Goal: Information Seeking & Learning: Learn about a topic

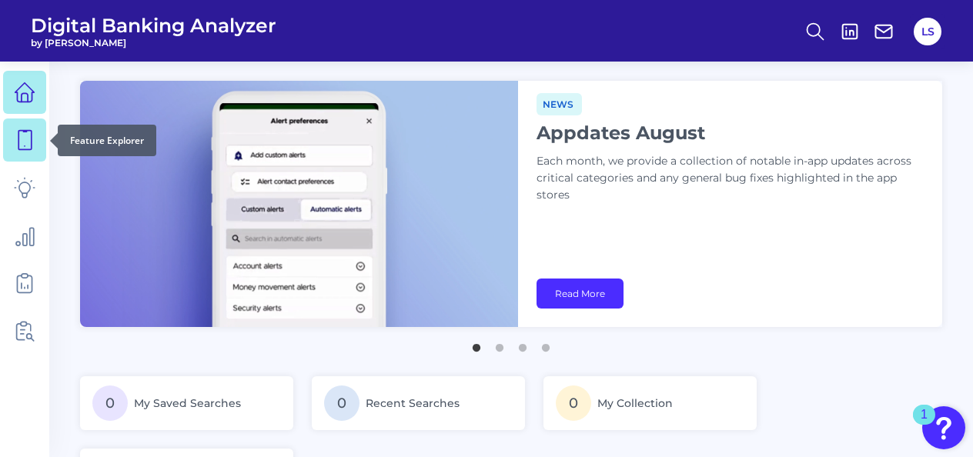
click at [25, 132] on icon at bounding box center [24, 140] width 13 height 19
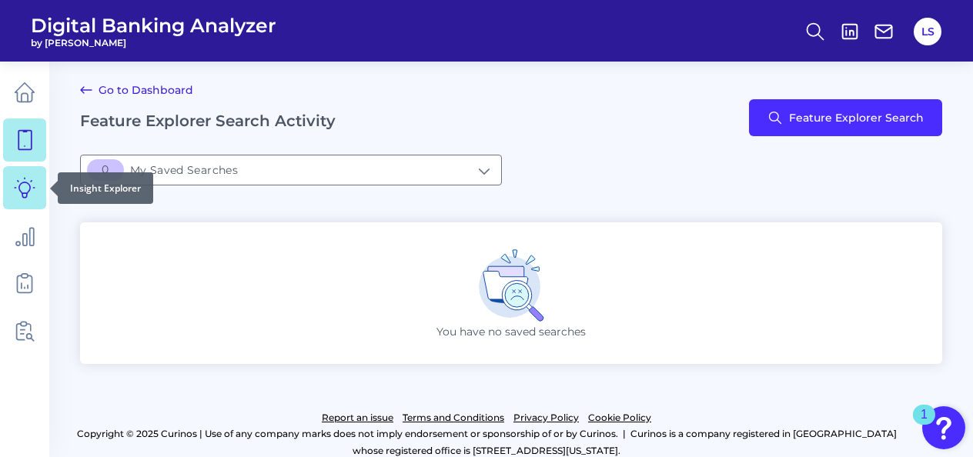
click at [26, 180] on icon at bounding box center [25, 188] width 22 height 22
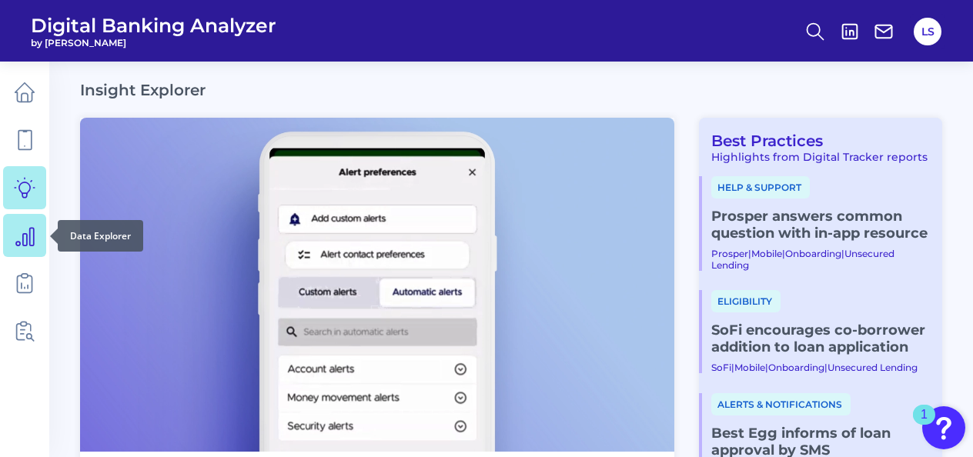
click at [25, 232] on icon at bounding box center [25, 236] width 22 height 22
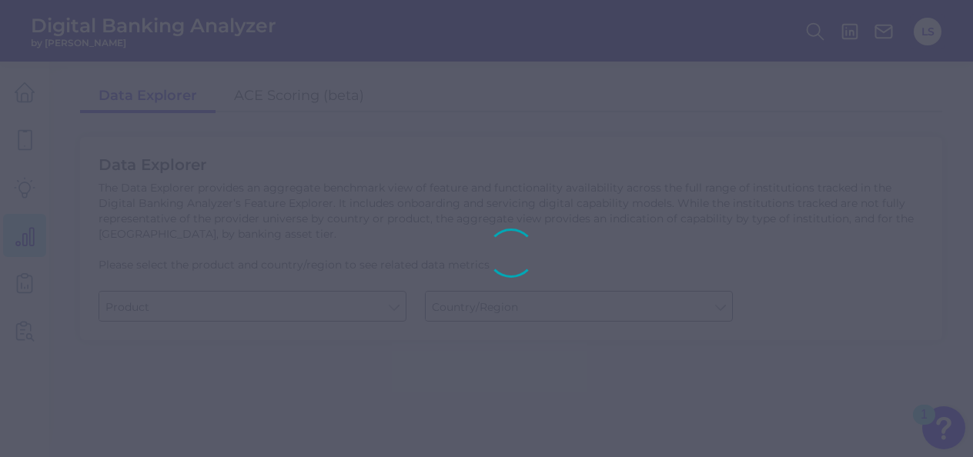
type input "Business Bank Account"
type input "Global (excl. US)"
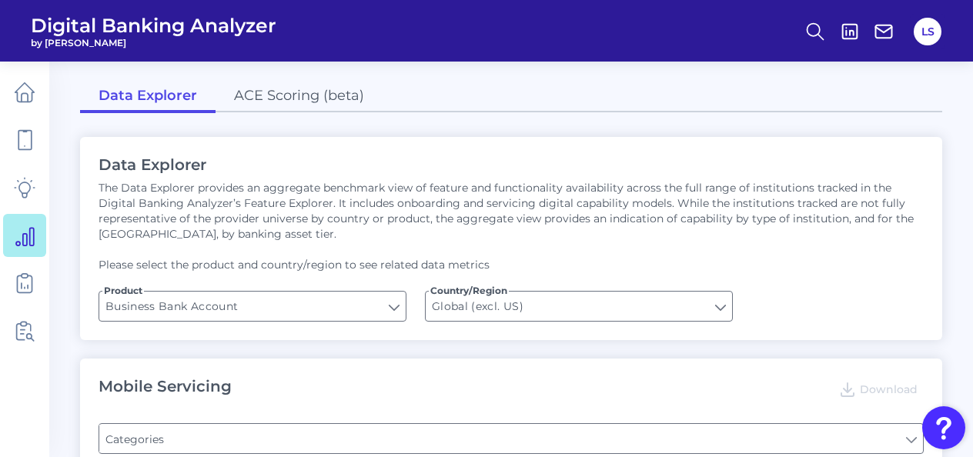
type input "Type of Institution"
type input "Pre-login Features"
type input "Login"
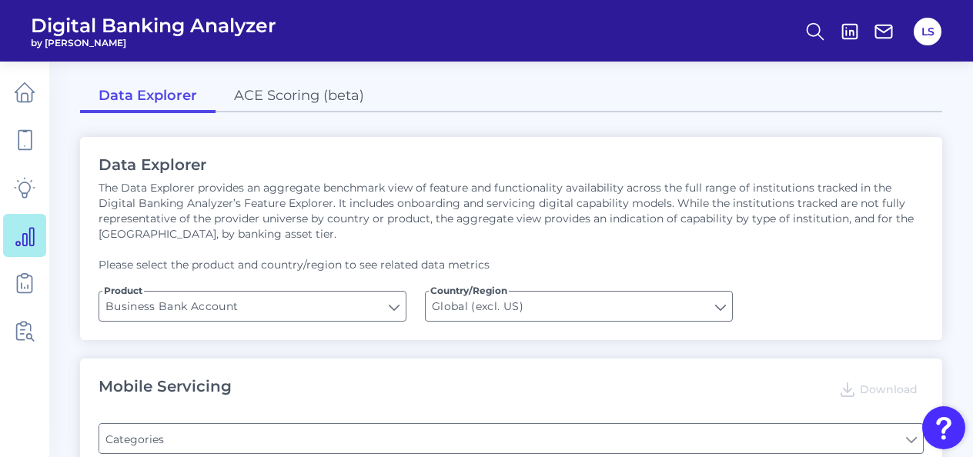
type input "Channel"
type input "Does it offer third-party single sign on?"
type input "Upon opening the app are users immediately prompted to use Touch/Face ID to log…"
type input "Can you apply for the PRODUCT as a new to brand customer on ANY digital channel?"
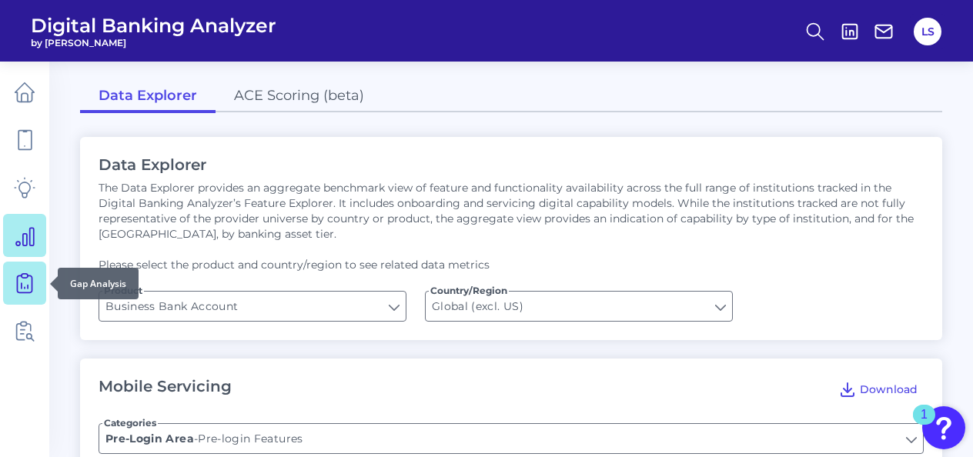
click at [28, 269] on link at bounding box center [24, 283] width 43 height 43
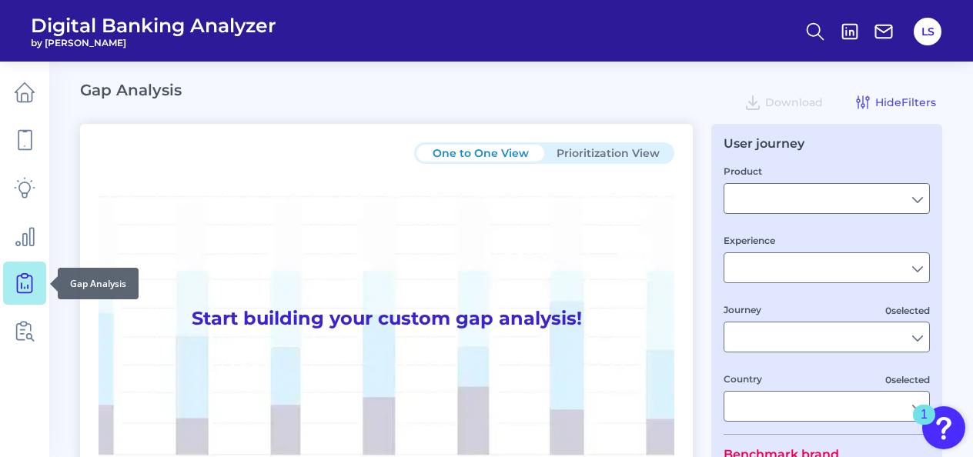
type input "Checking / Current Account"
type input "Mobile Servicing"
type input "Pre-Login Area, New Customer Onboarding, Login & Authentication, Accounts and t…"
type input "[GEOGRAPHIC_DATA]"
type input "All Select individual brands"
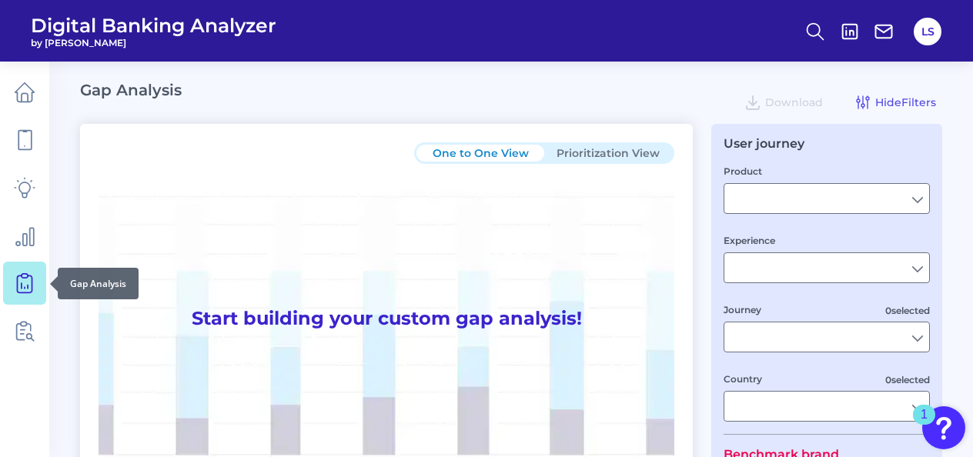
type input "All Countries"
type input "All Journeys"
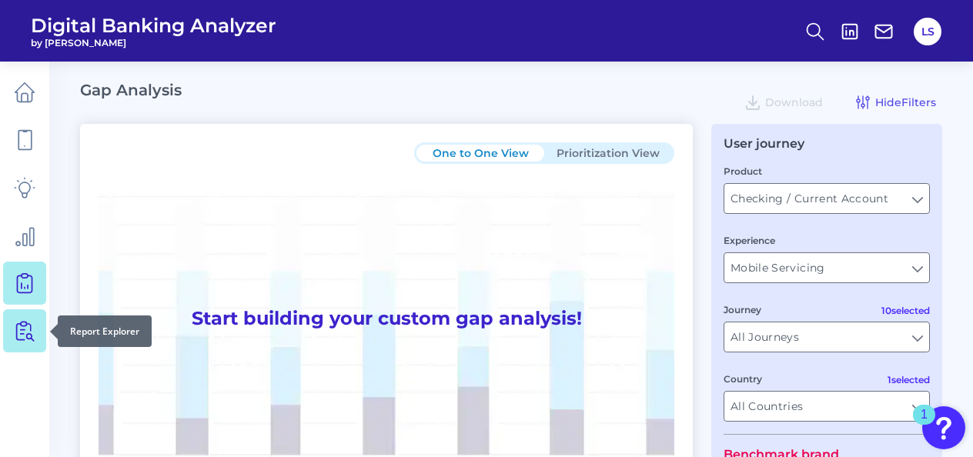
click at [31, 330] on icon at bounding box center [25, 331] width 22 height 22
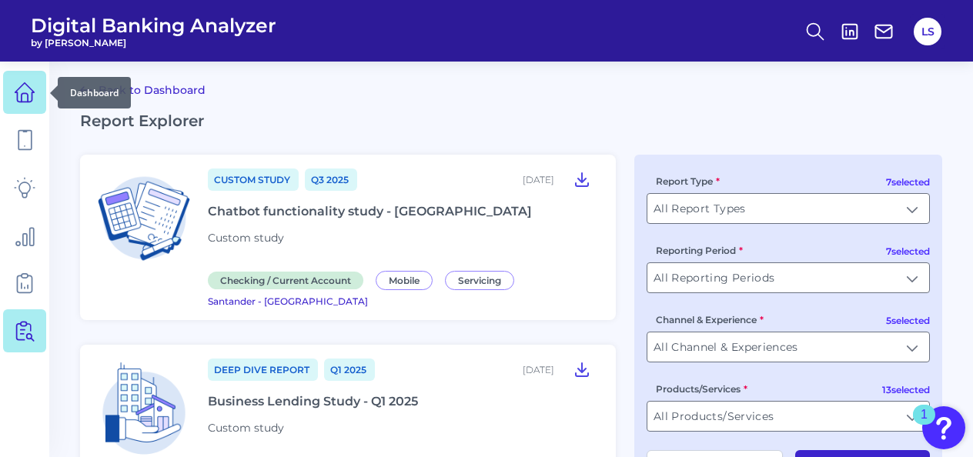
click at [8, 98] on link at bounding box center [24, 92] width 43 height 43
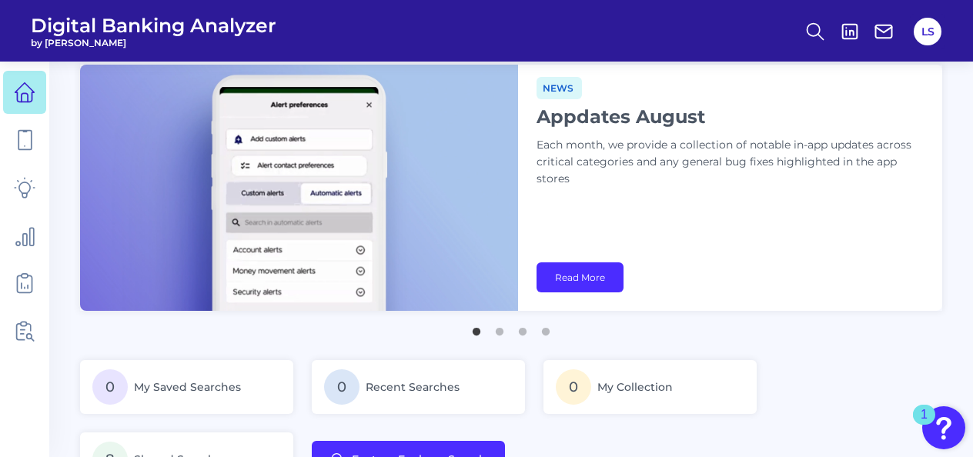
scroll to position [15, 0]
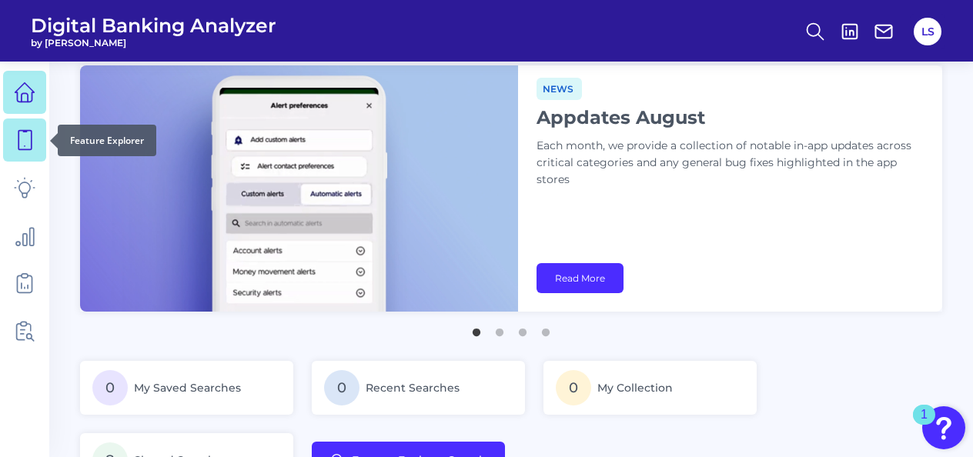
click at [31, 134] on icon at bounding box center [24, 140] width 13 height 19
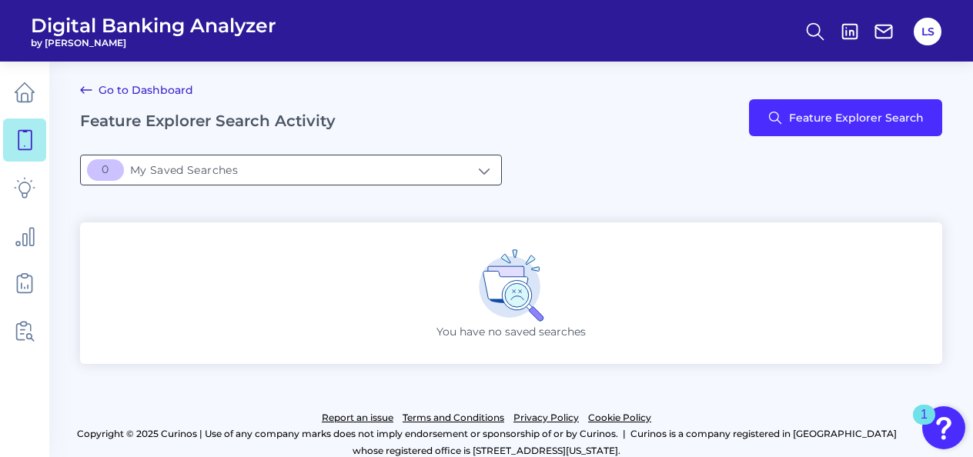
click at [462, 177] on input "[object Object]My Saved Searches" at bounding box center [291, 170] width 420 height 29
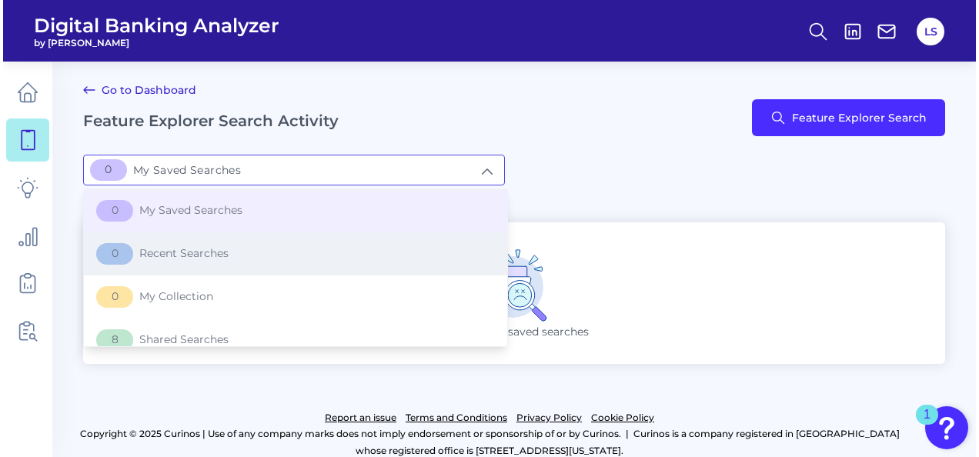
scroll to position [15, 0]
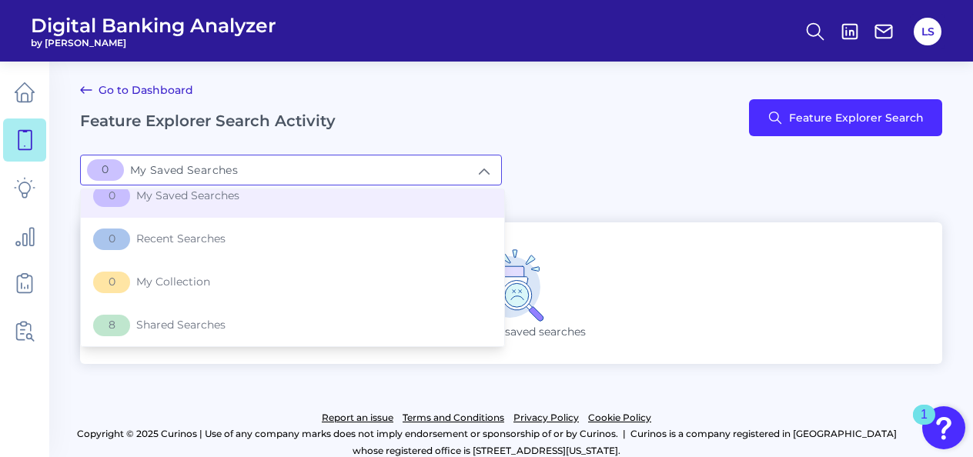
click at [473, 113] on div "Go to Dashboard Feature Explorer Search Activity Feature Explorer Search" at bounding box center [511, 118] width 862 height 74
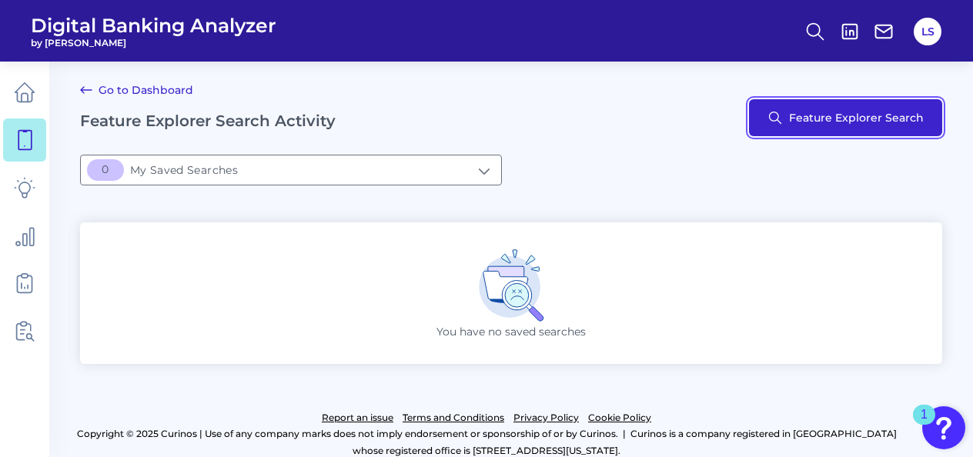
click at [824, 122] on button "Feature Explorer Search" at bounding box center [845, 117] width 193 height 37
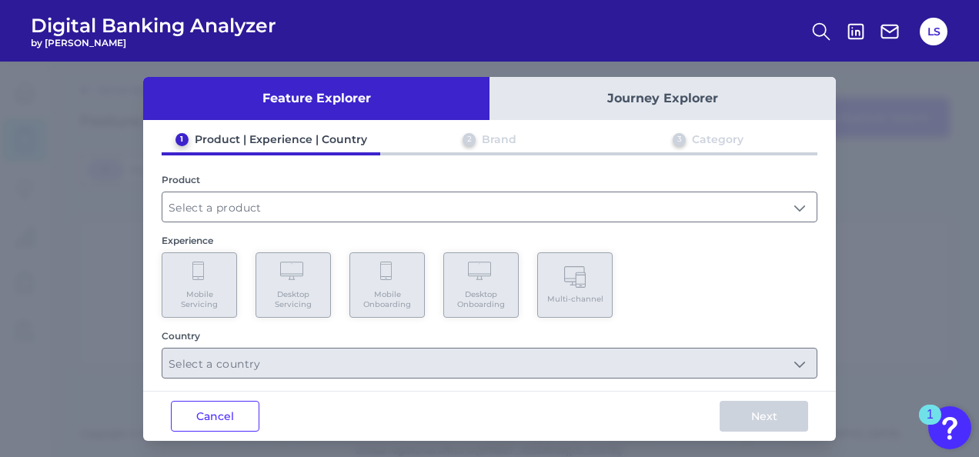
scroll to position [14, 0]
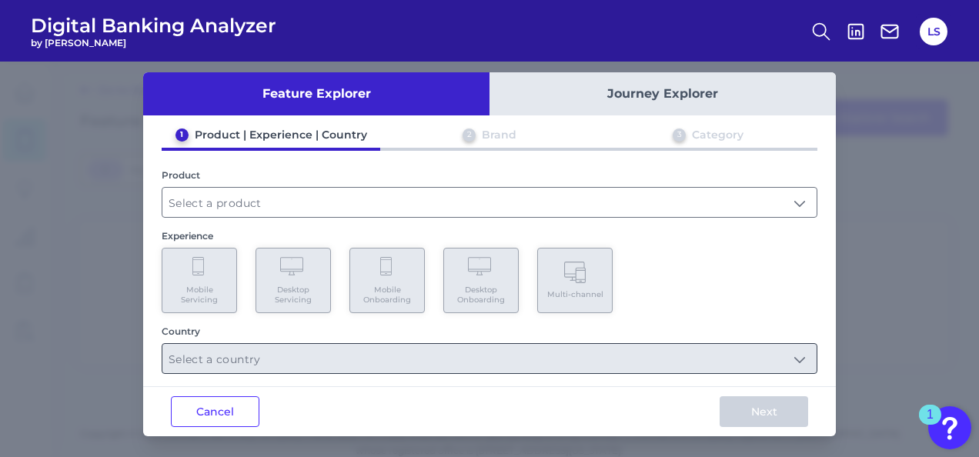
click at [379, 343] on div at bounding box center [490, 358] width 656 height 31
click at [232, 199] on input "text" at bounding box center [489, 202] width 654 height 29
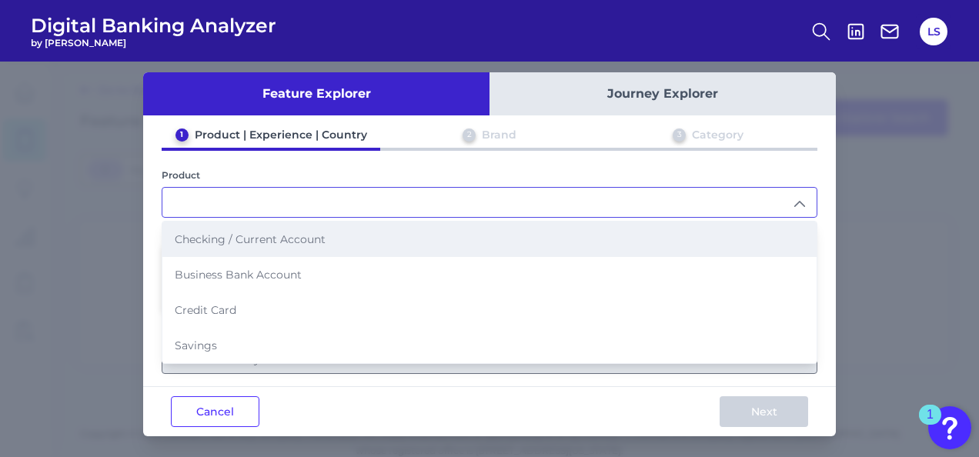
click at [236, 229] on li "Checking / Current Account" at bounding box center [489, 239] width 654 height 35
type input "Checking / Current Account"
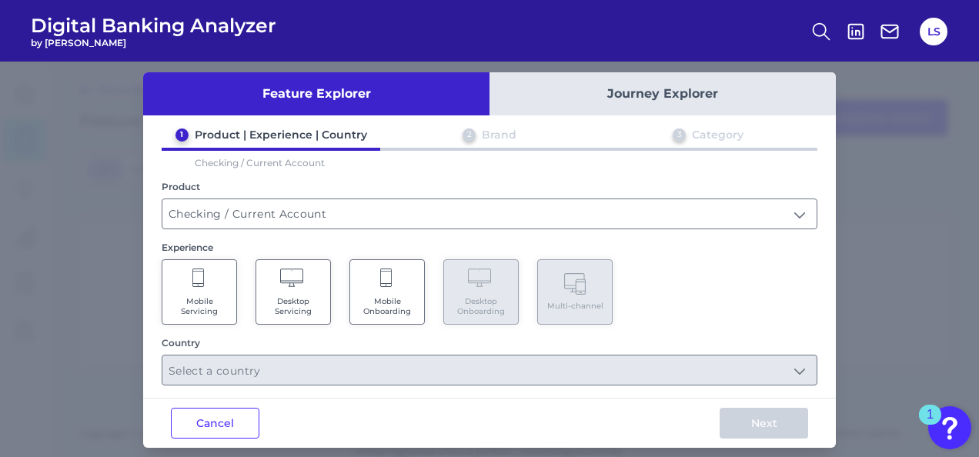
click at [202, 297] on span "Mobile Servicing" at bounding box center [199, 306] width 59 height 20
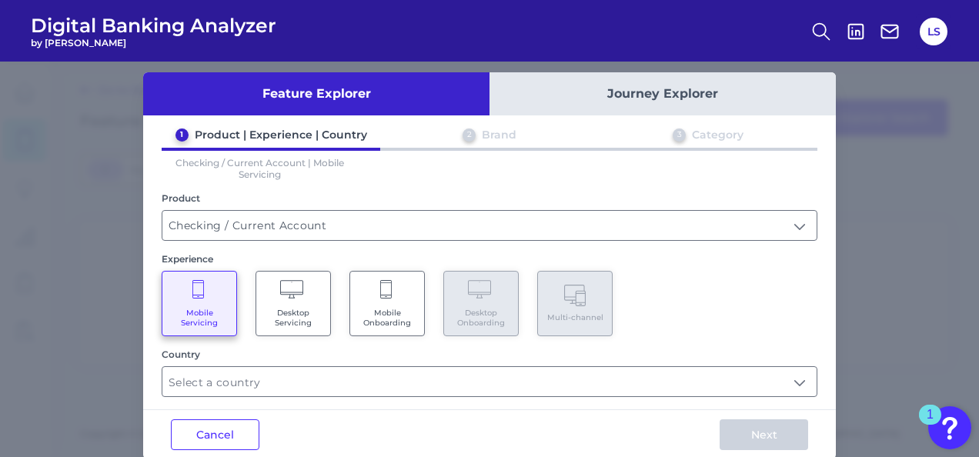
scroll to position [37, 0]
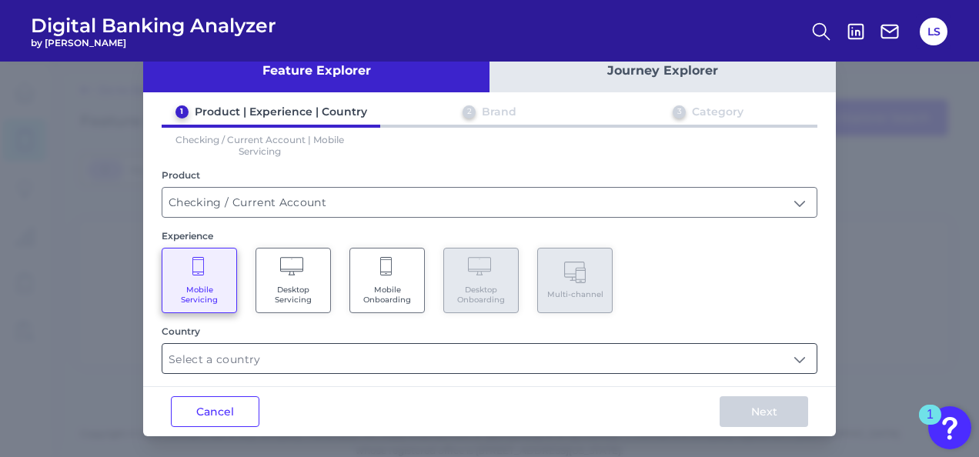
click at [300, 346] on input "text" at bounding box center [489, 358] width 654 height 29
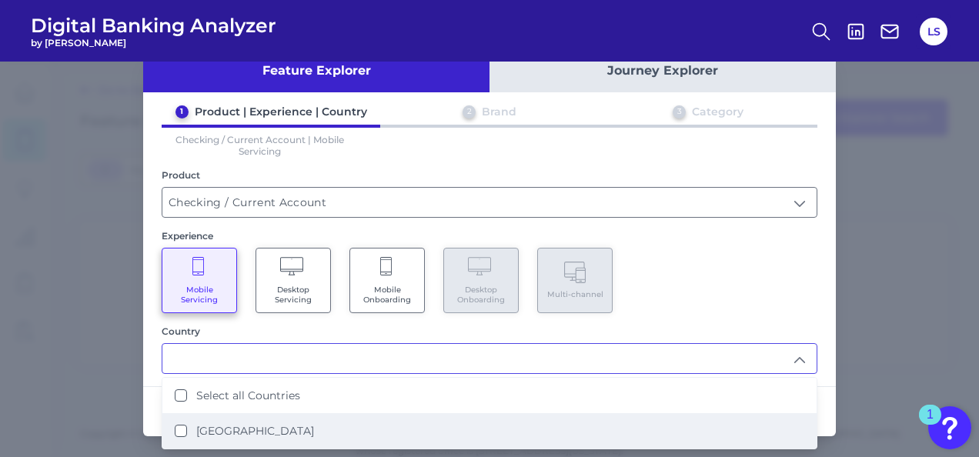
click at [276, 424] on label "[GEOGRAPHIC_DATA]" at bounding box center [255, 431] width 118 height 14
type input "Select all Countries"
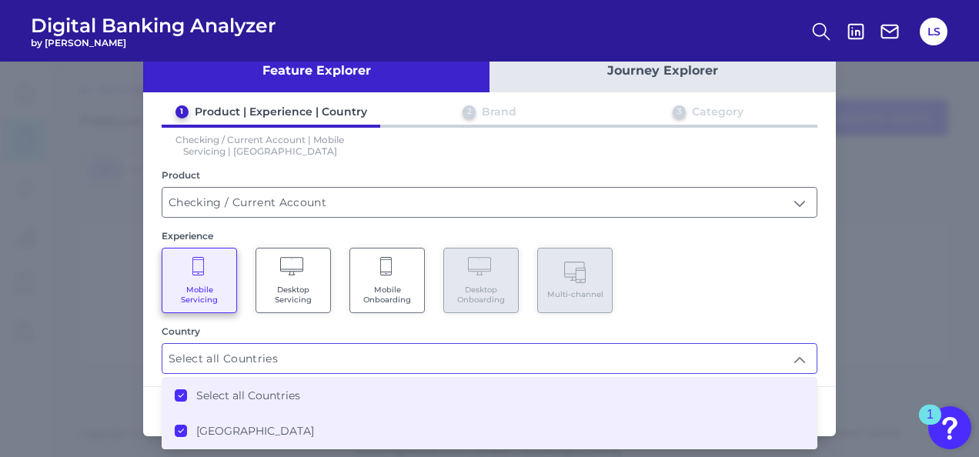
click at [265, 401] on li "Select all Countries" at bounding box center [489, 395] width 654 height 35
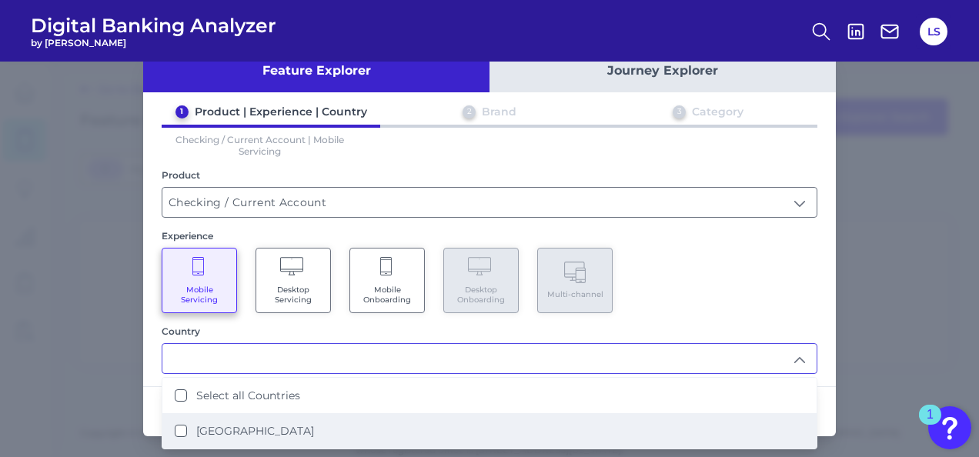
click at [177, 428] on Kingdom "[GEOGRAPHIC_DATA]" at bounding box center [181, 431] width 12 height 12
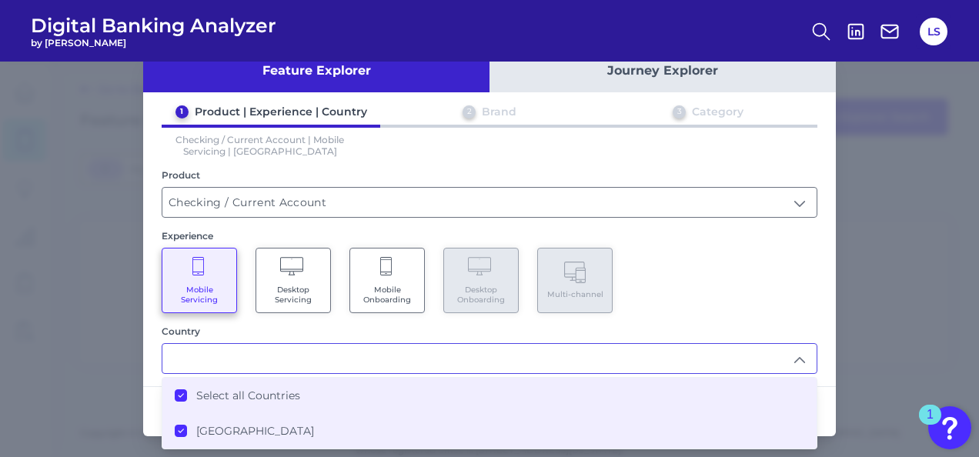
type input "Select all Countries"
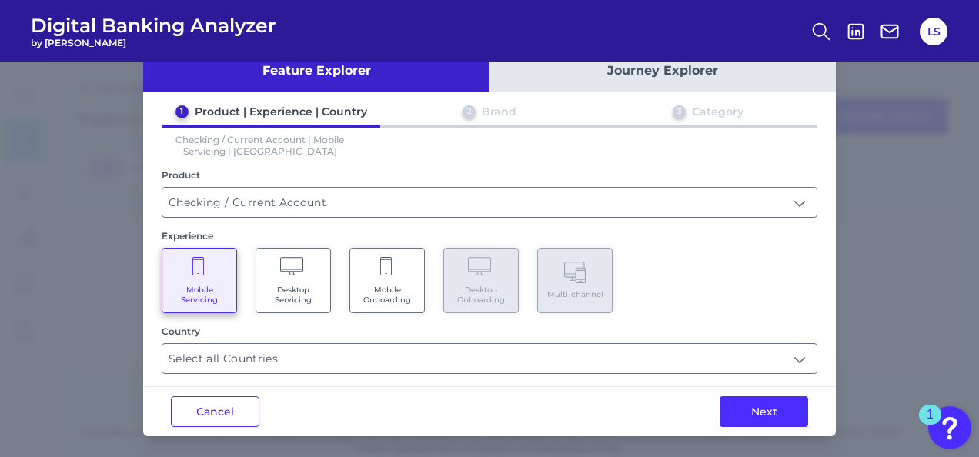
drag, startPoint x: 212, startPoint y: 313, endPoint x: 153, endPoint y: 326, distance: 60.0
click at [153, 326] on div "1 Product | Experience | Country 2 Brand 3 Category Checking / Current Account …" at bounding box center [489, 239] width 693 height 269
click at [741, 397] on button "Next" at bounding box center [764, 411] width 89 height 31
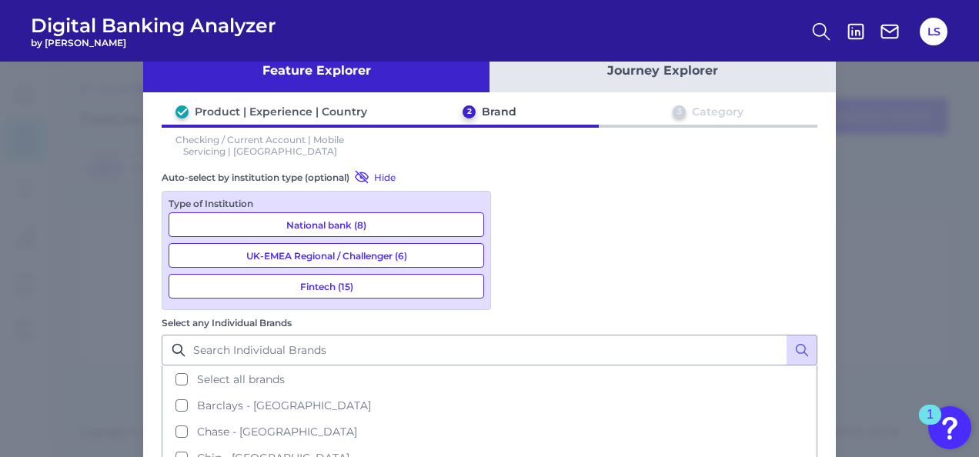
scroll to position [0, 0]
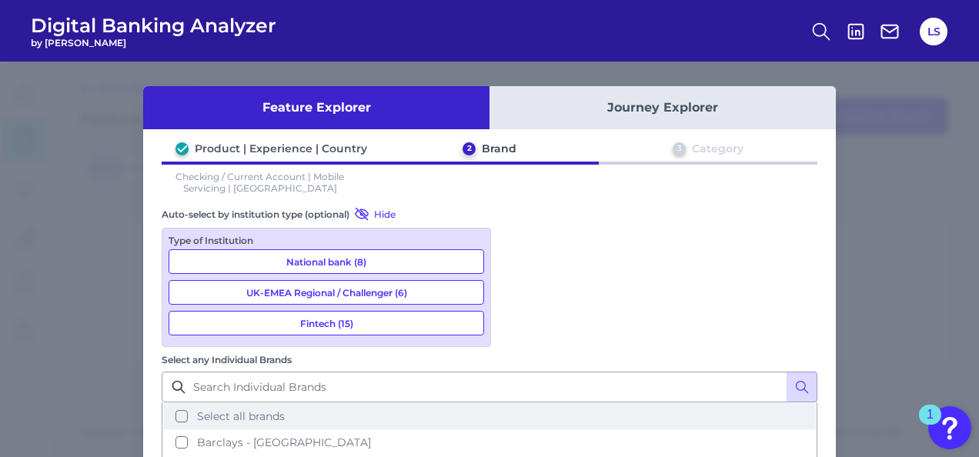
click at [514, 403] on button "Select all brands" at bounding box center [489, 416] width 653 height 26
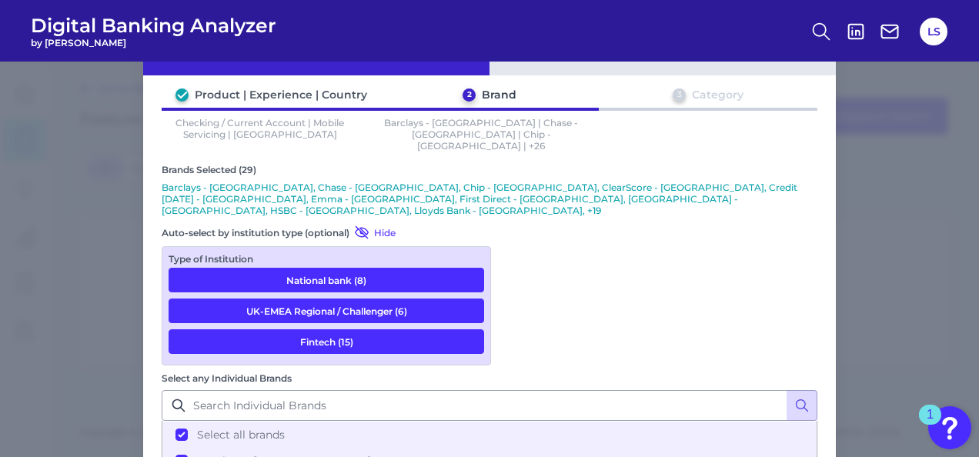
scroll to position [149, 0]
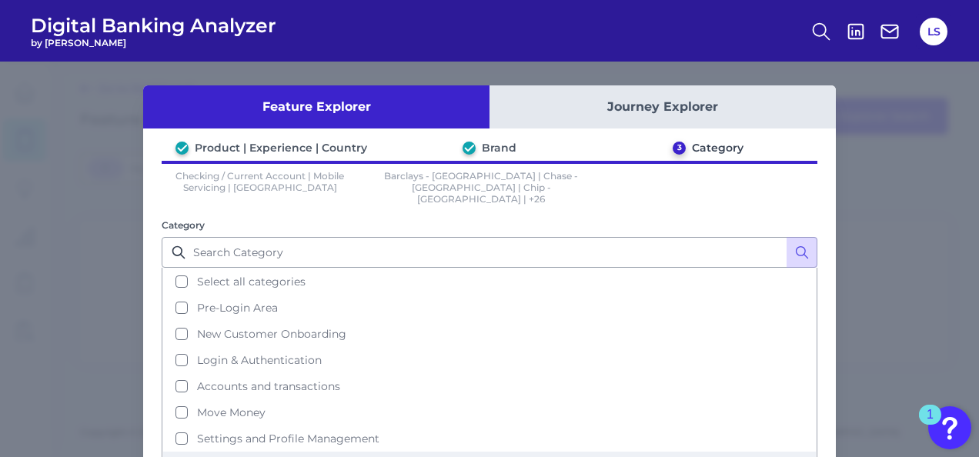
scroll to position [0, 0]
click at [385, 218] on div "Category Select all categories Pre-Login Area New Customer Onboarding Login & A…" at bounding box center [490, 351] width 656 height 266
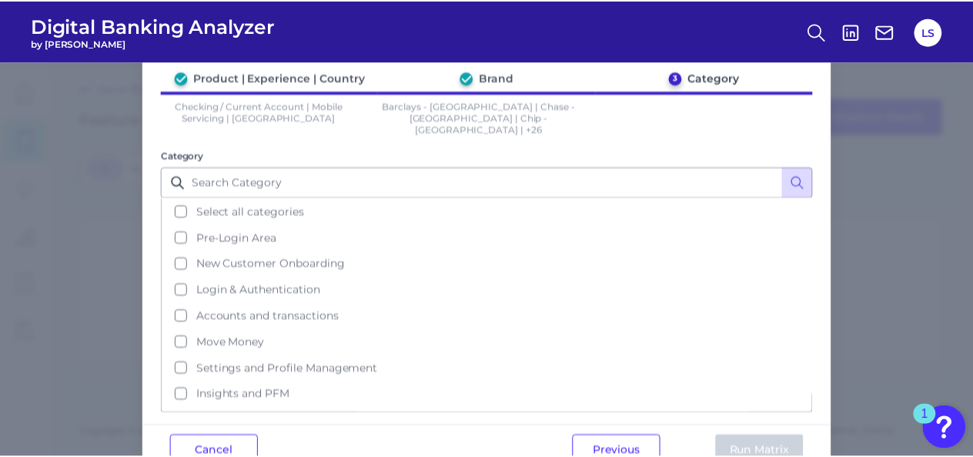
scroll to position [100, 0]
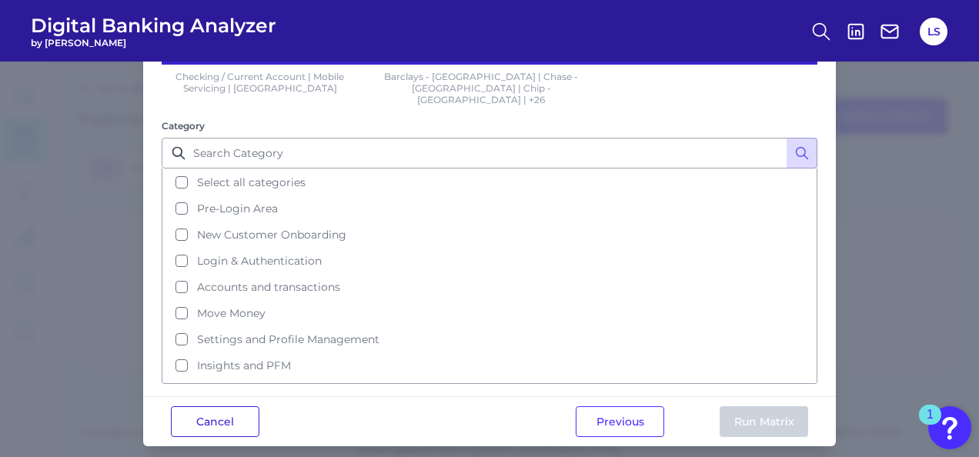
click at [199, 413] on button "Cancel" at bounding box center [215, 421] width 89 height 31
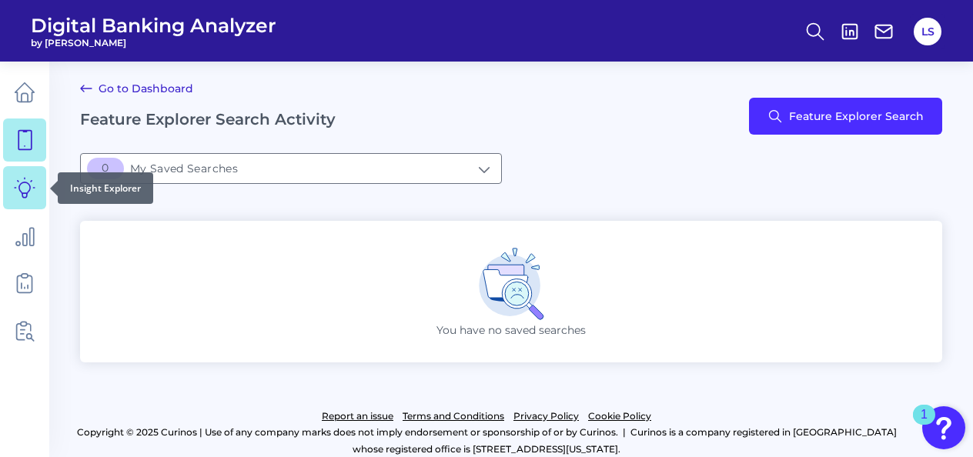
click at [23, 194] on icon at bounding box center [25, 188] width 22 height 22
